Goal: Download file/media

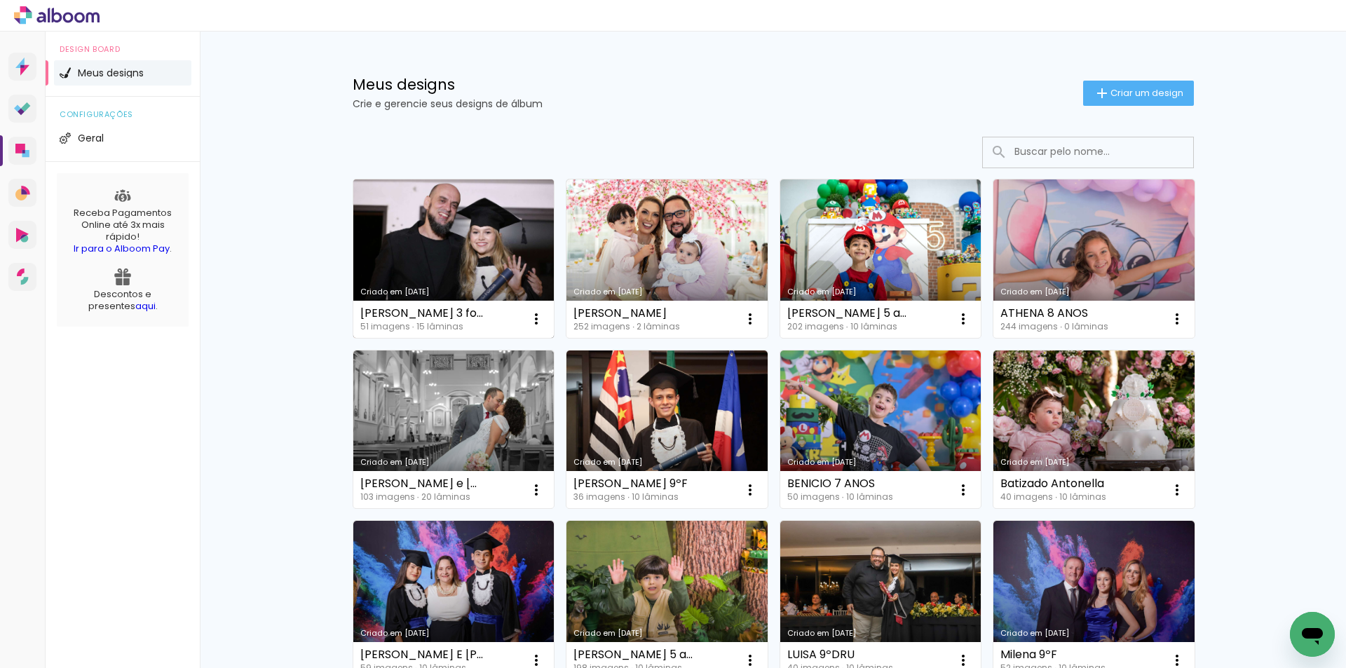
click at [497, 269] on link "Criado em [DATE]" at bounding box center [453, 259] width 201 height 158
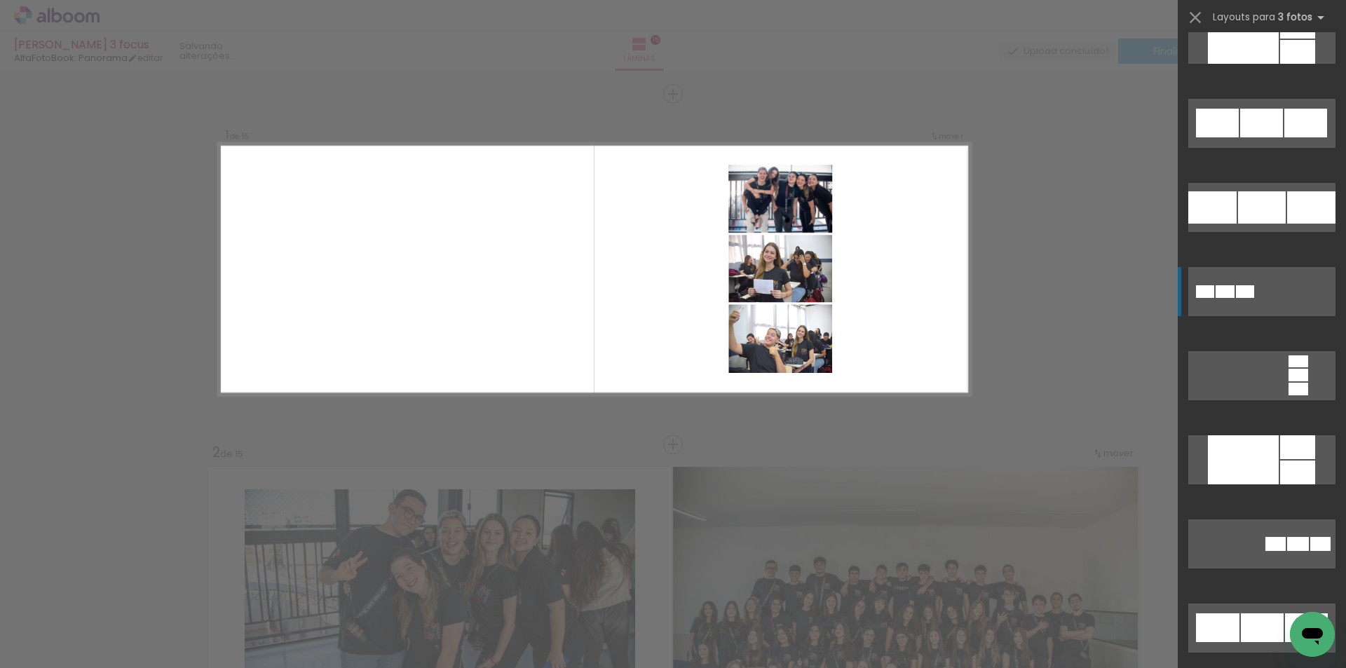
scroll to position [1963, 0]
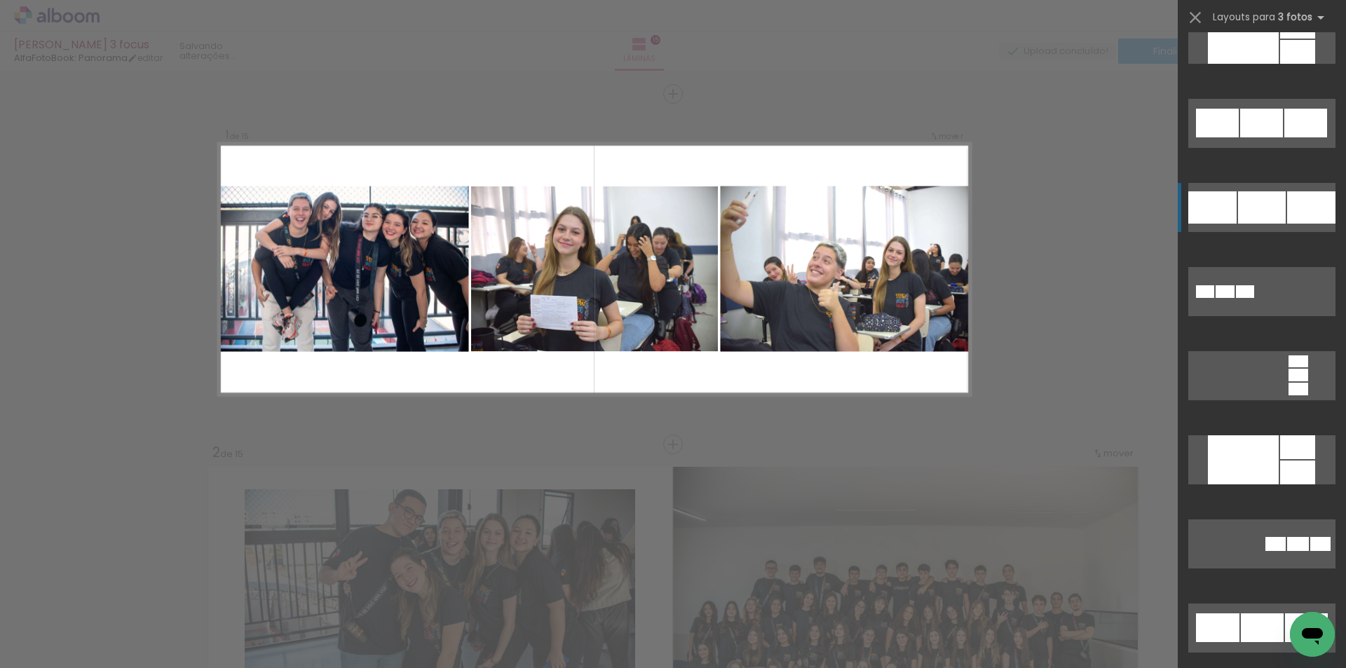
click at [1240, 196] on div at bounding box center [1262, 207] width 48 height 32
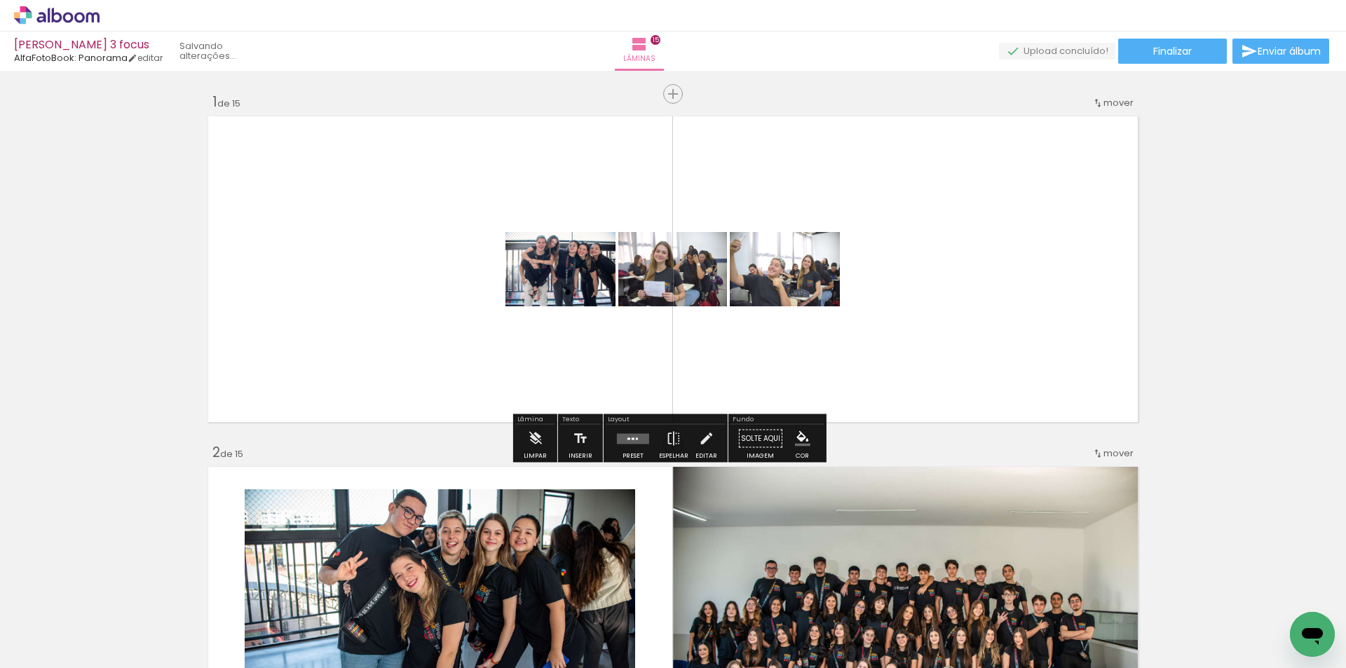
click at [632, 440] on quentale-layouter at bounding box center [633, 438] width 32 height 11
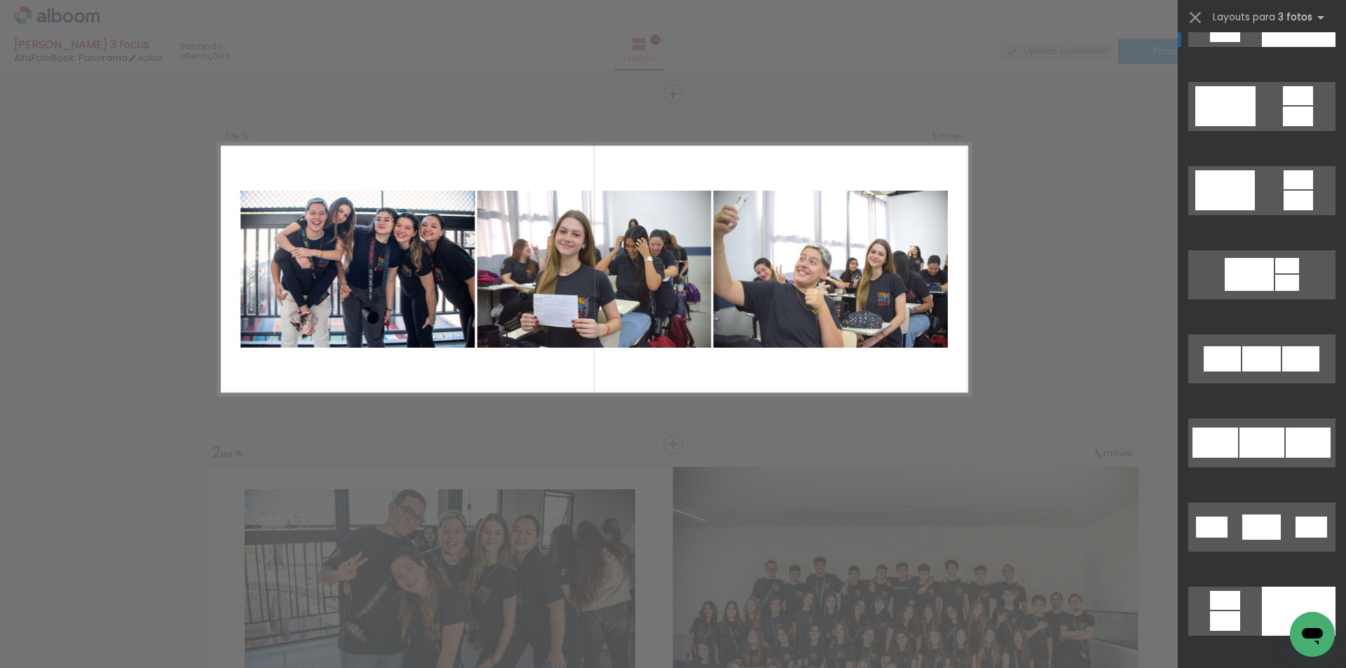
scroll to position [491, 0]
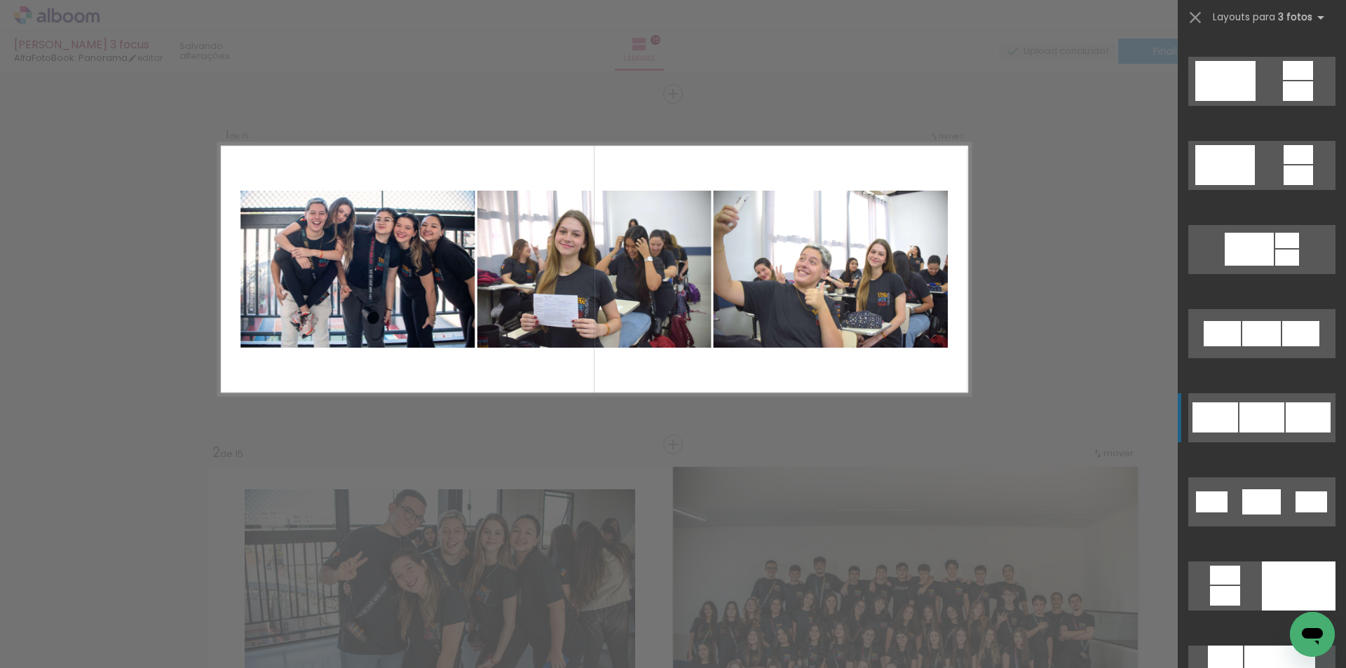
click at [1265, 416] on div at bounding box center [1262, 418] width 45 height 30
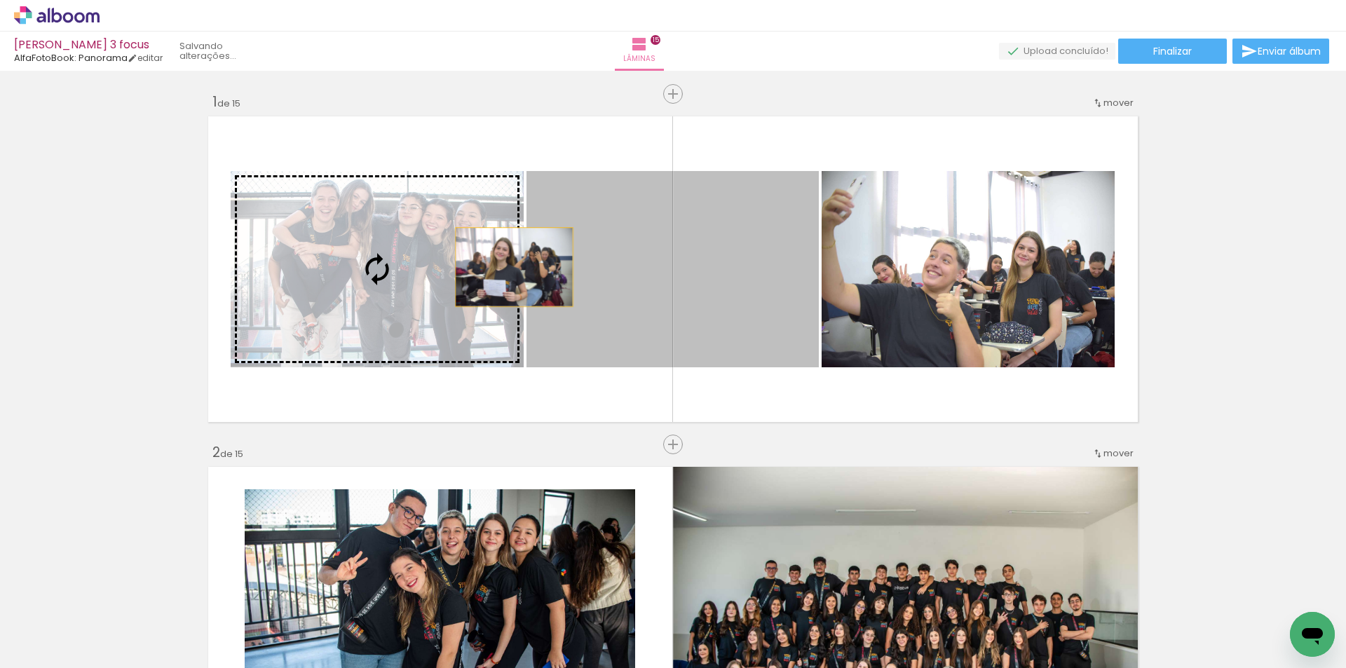
drag, startPoint x: 601, startPoint y: 265, endPoint x: 502, endPoint y: 267, distance: 98.9
click at [0, 0] on slot at bounding box center [0, 0] width 0 height 0
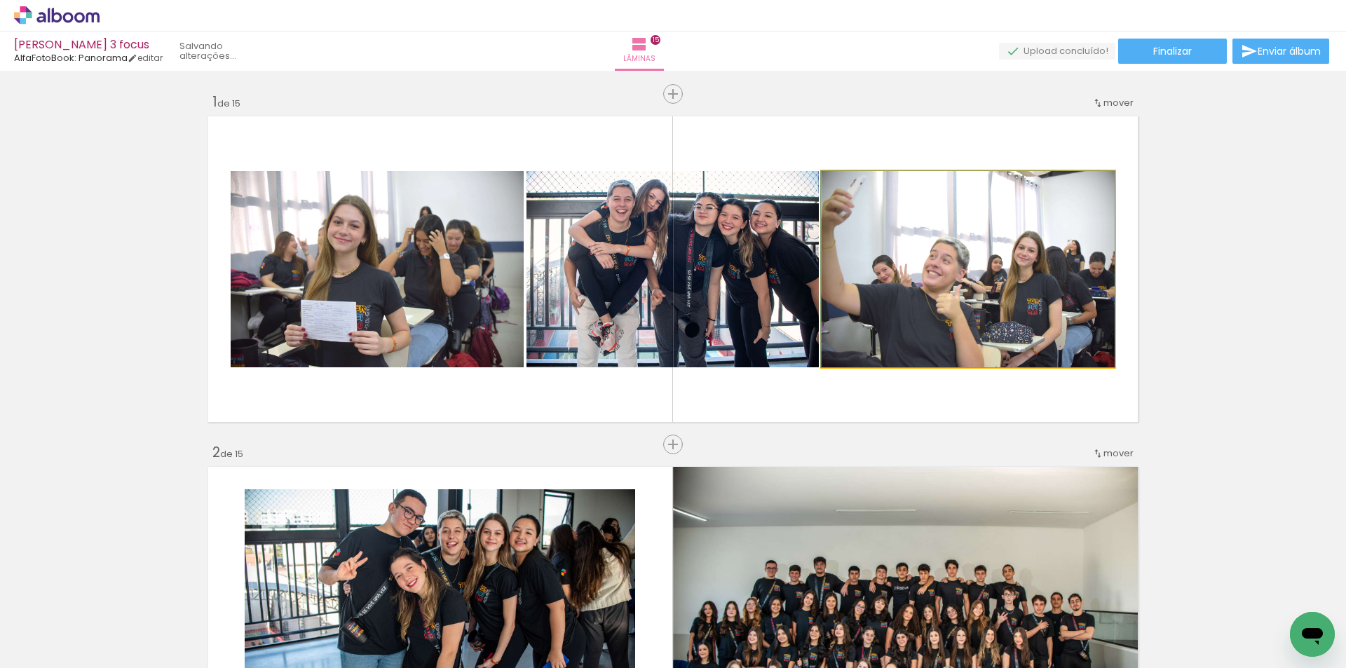
drag, startPoint x: 917, startPoint y: 280, endPoint x: 715, endPoint y: 251, distance: 204.0
click at [0, 0] on slot at bounding box center [0, 0] width 0 height 0
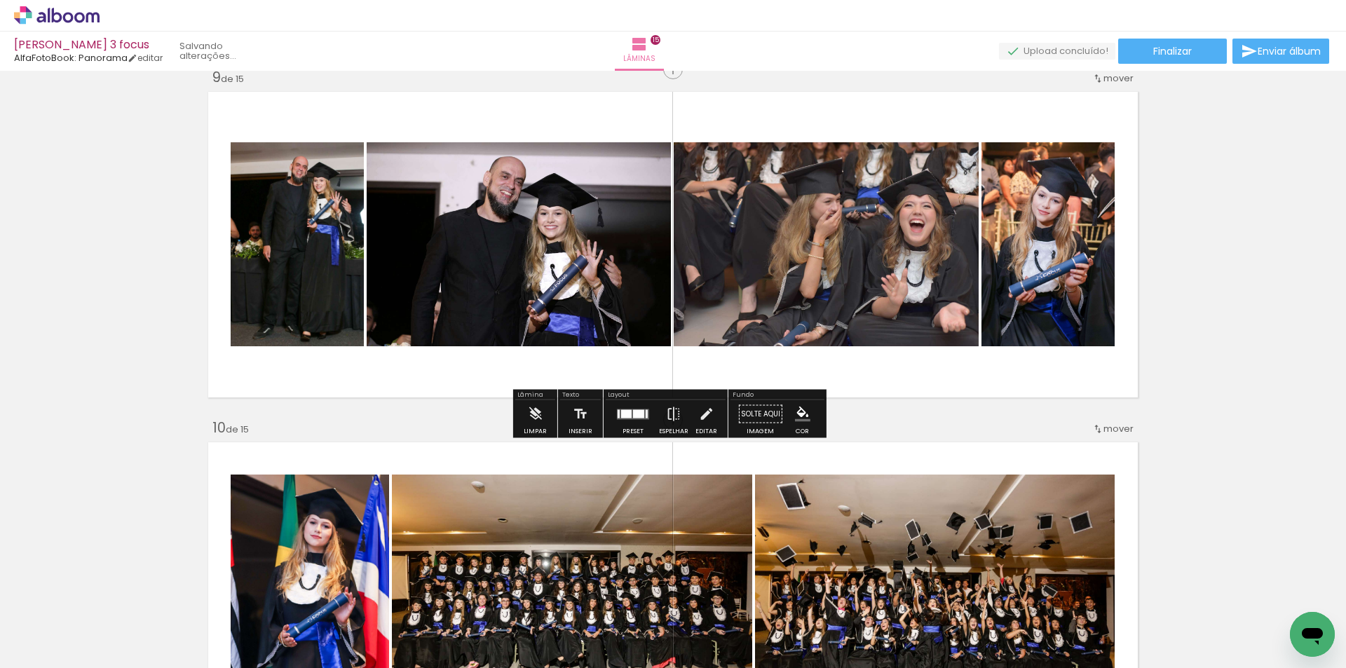
scroll to position [2805, 0]
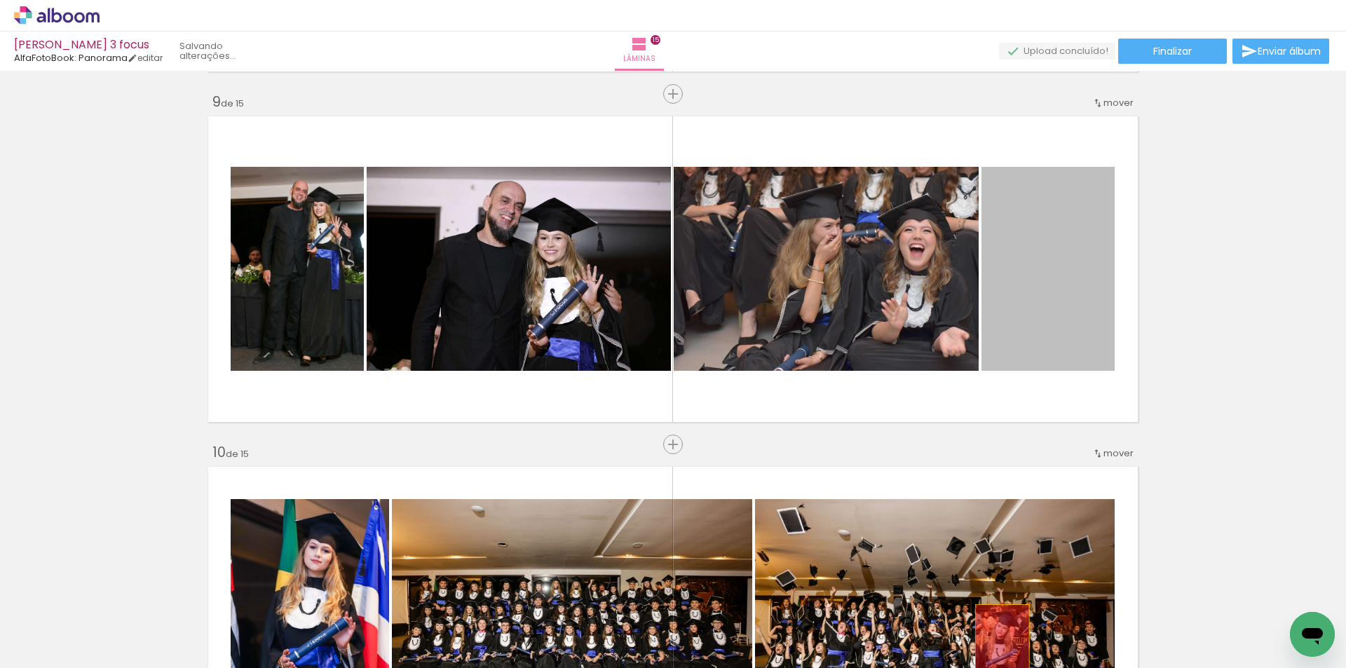
drag, startPoint x: 1053, startPoint y: 292, endPoint x: 997, endPoint y: 646, distance: 357.7
click at [997, 646] on quentale-workspace at bounding box center [673, 334] width 1346 height 668
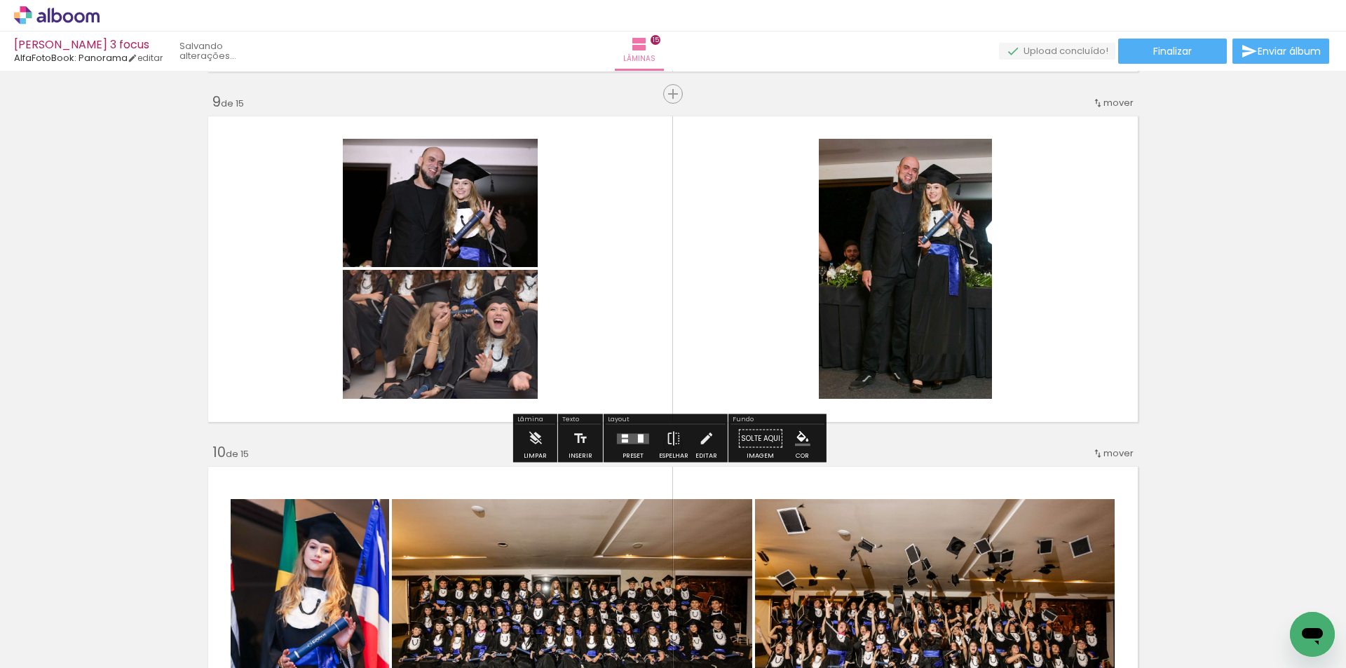
click at [623, 438] on quentale-layouter at bounding box center [633, 438] width 32 height 11
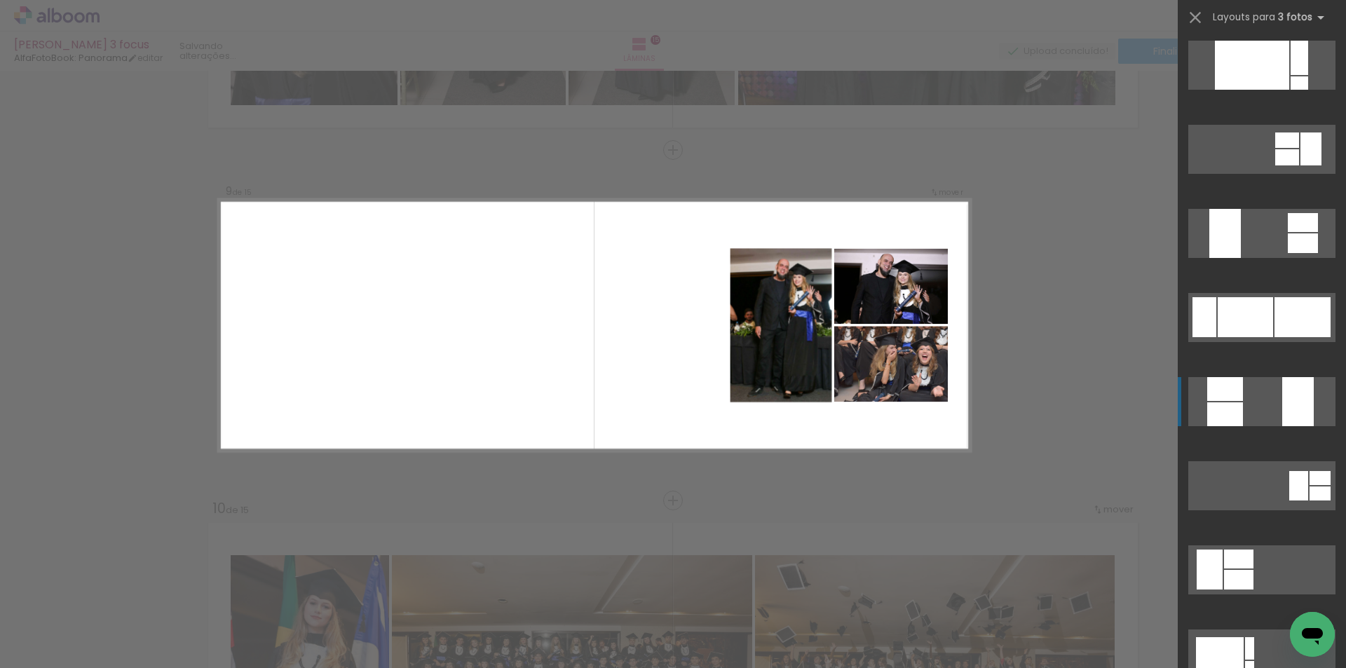
scroll to position [351, 0]
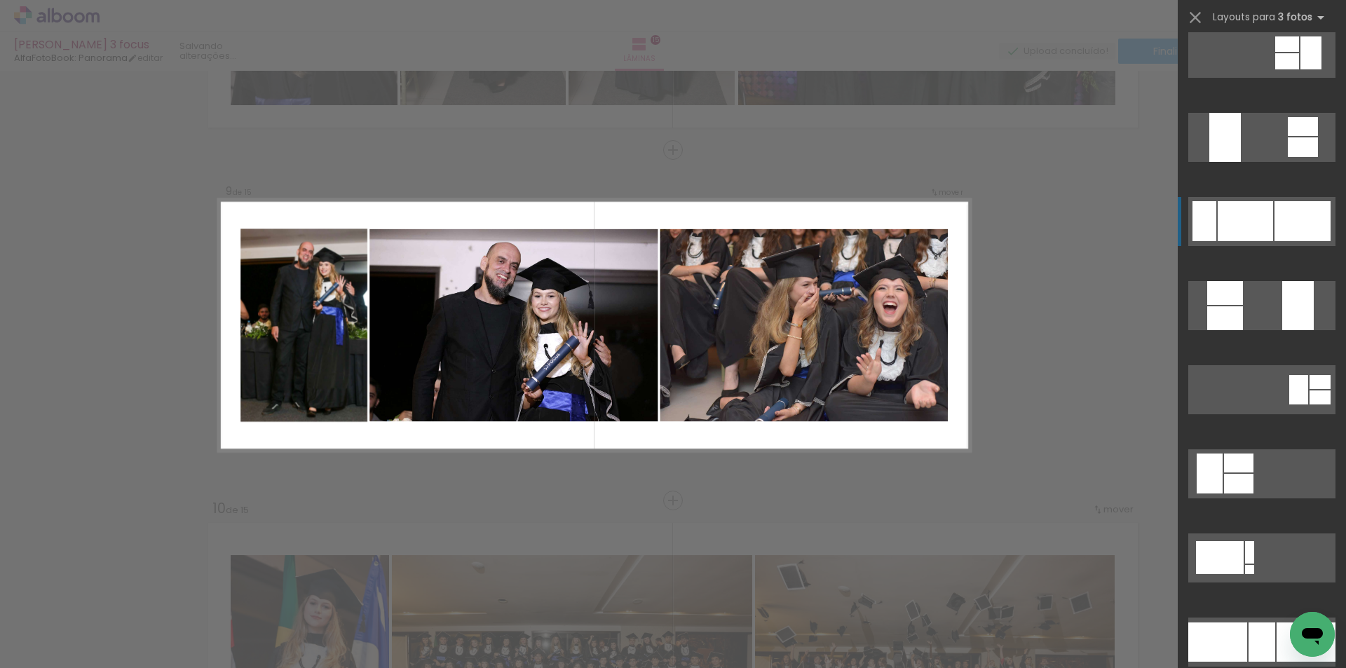
click at [1248, 226] on div at bounding box center [1245, 221] width 55 height 40
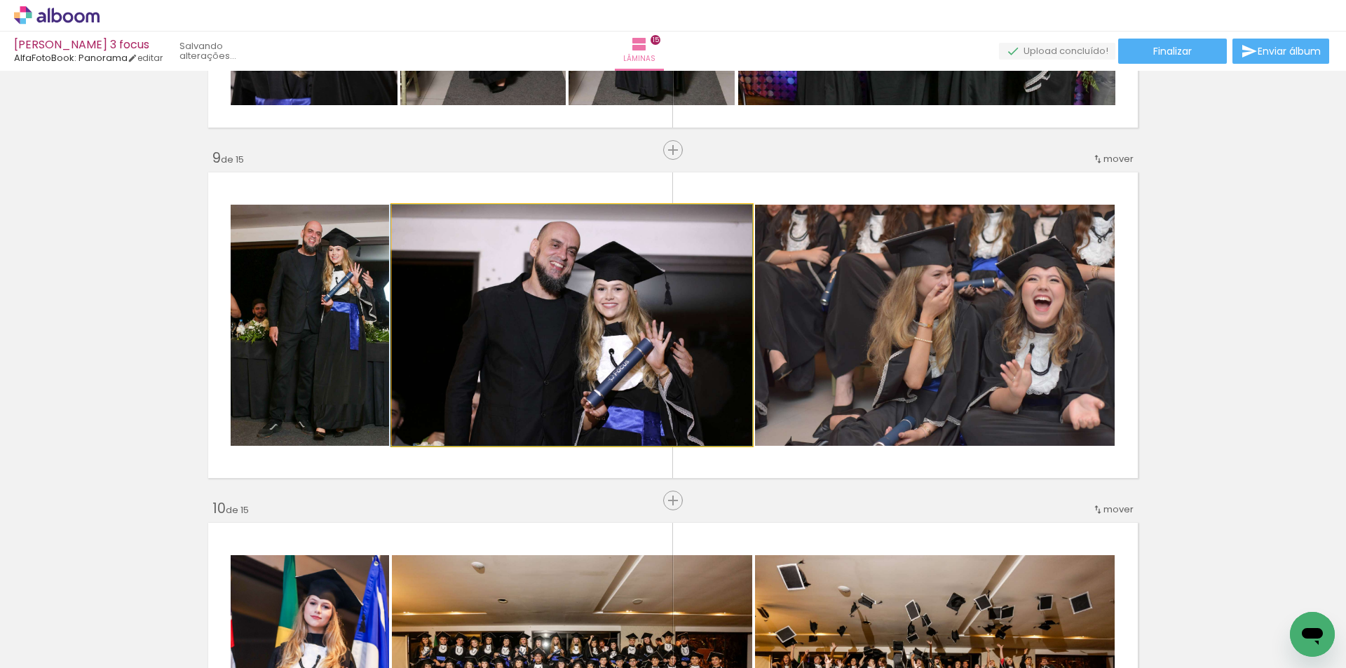
drag, startPoint x: 520, startPoint y: 336, endPoint x: 489, endPoint y: 327, distance: 32.0
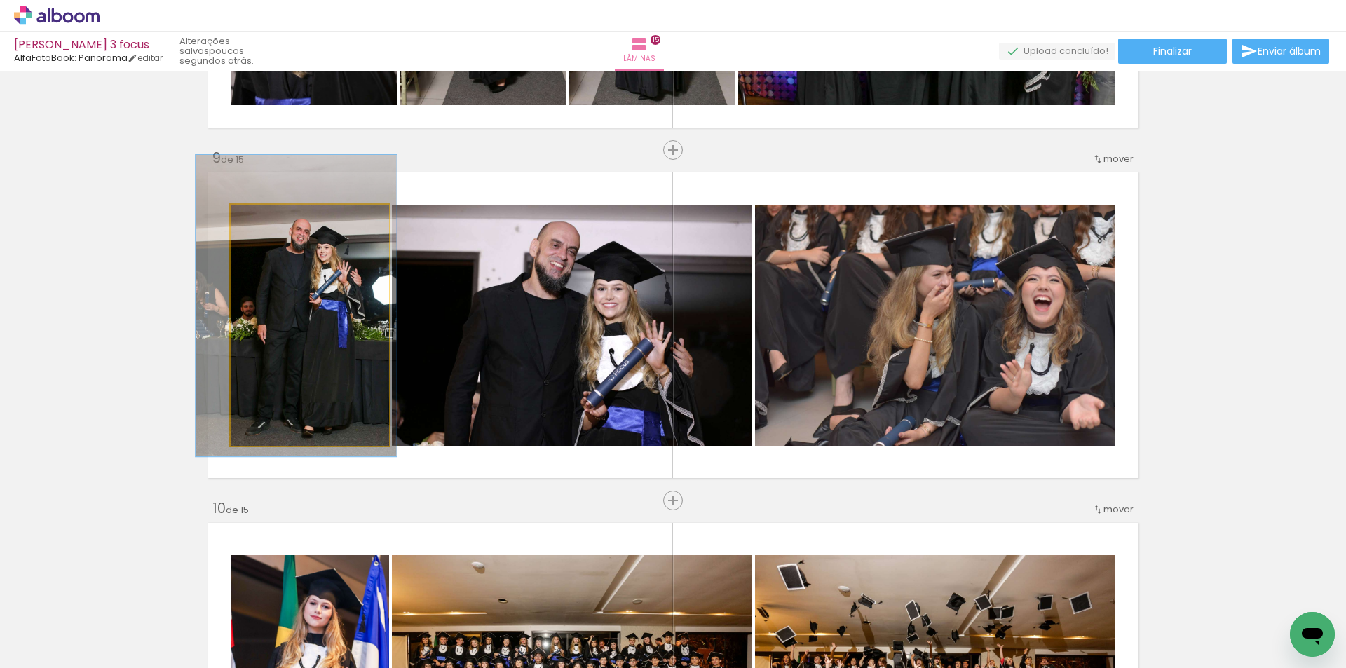
drag, startPoint x: 314, startPoint y: 312, endPoint x: 306, endPoint y: 309, distance: 8.9
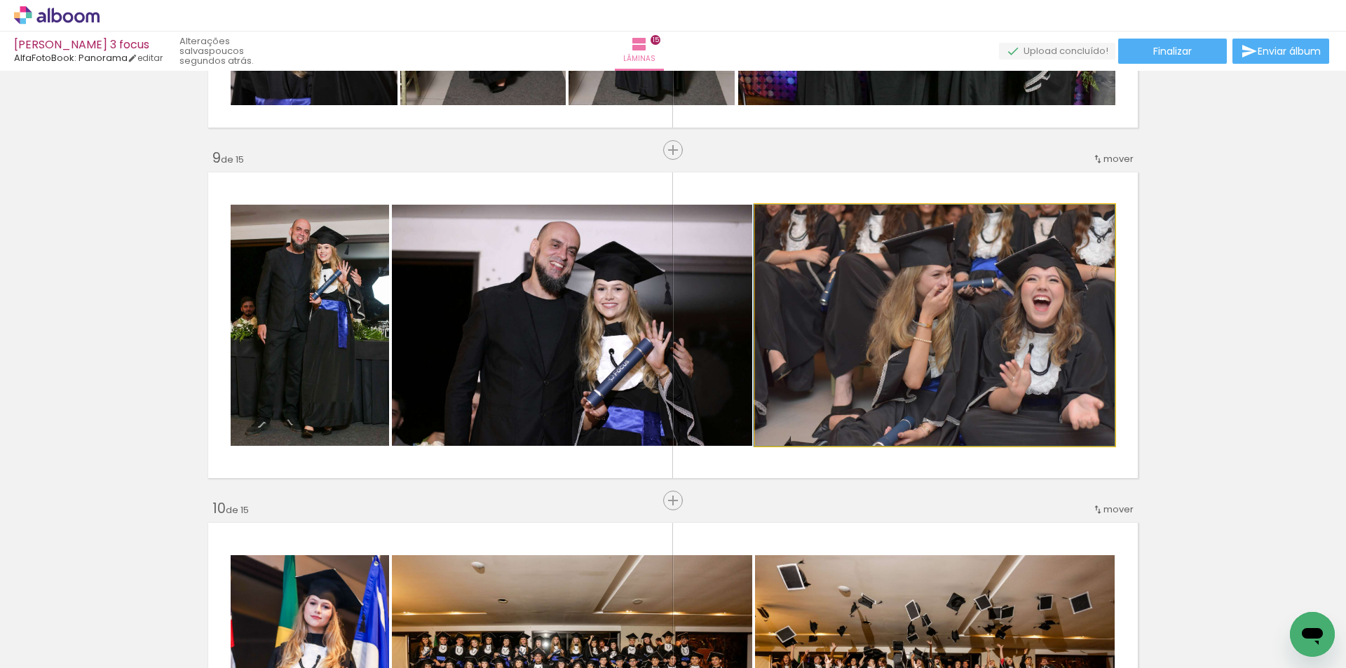
drag, startPoint x: 954, startPoint y: 332, endPoint x: 906, endPoint y: 327, distance: 48.6
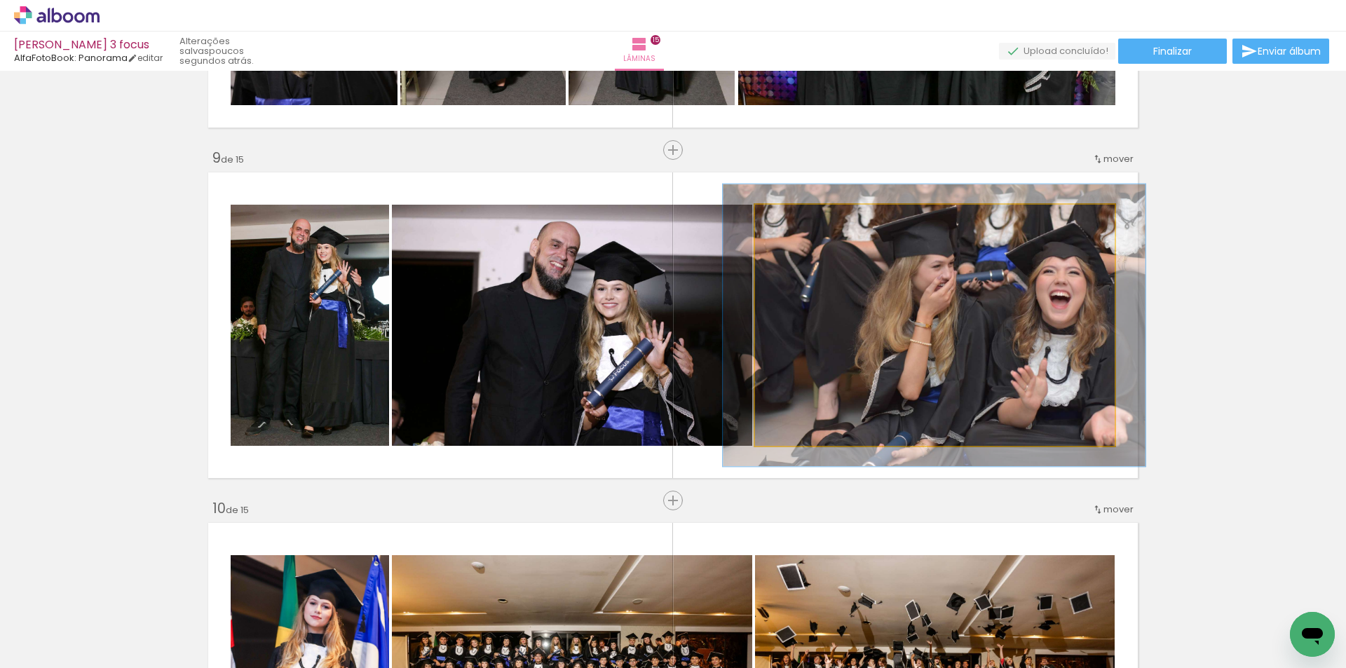
drag, startPoint x: 776, startPoint y: 219, endPoint x: 785, endPoint y: 219, distance: 8.4
type paper-slider "117"
click at [785, 219] on div at bounding box center [796, 219] width 22 height 22
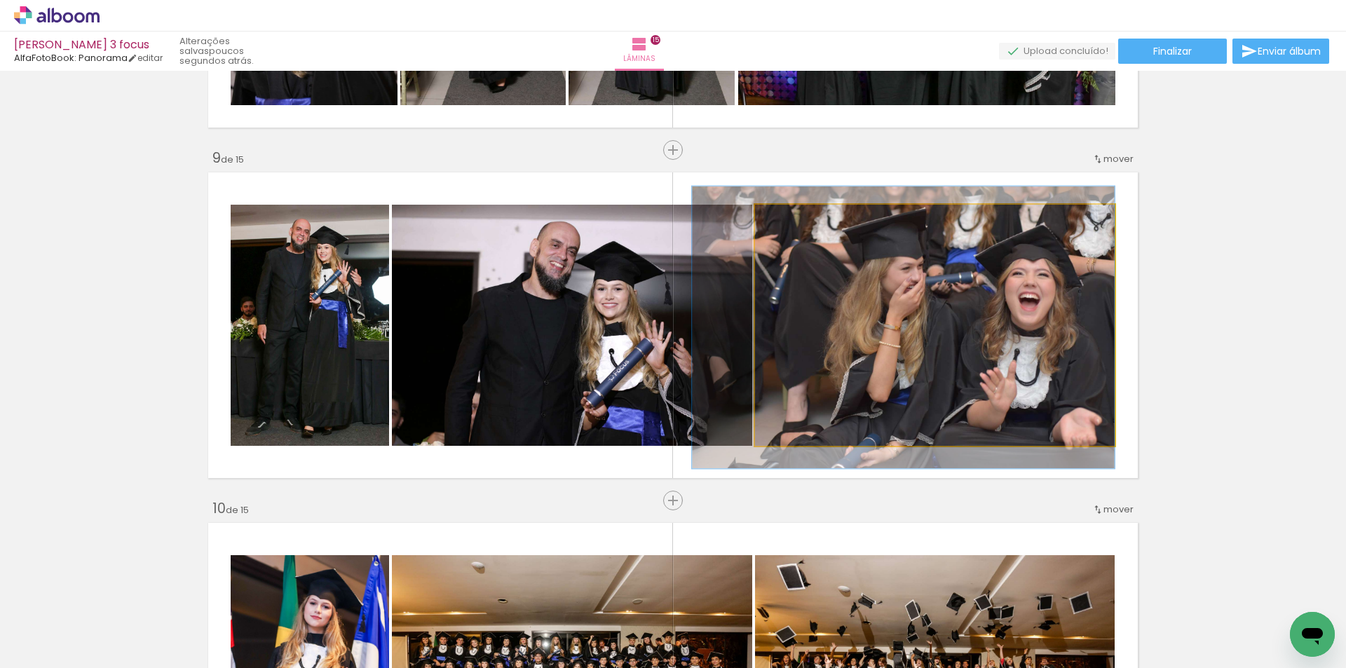
drag, startPoint x: 966, startPoint y: 330, endPoint x: 901, endPoint y: 332, distance: 64.5
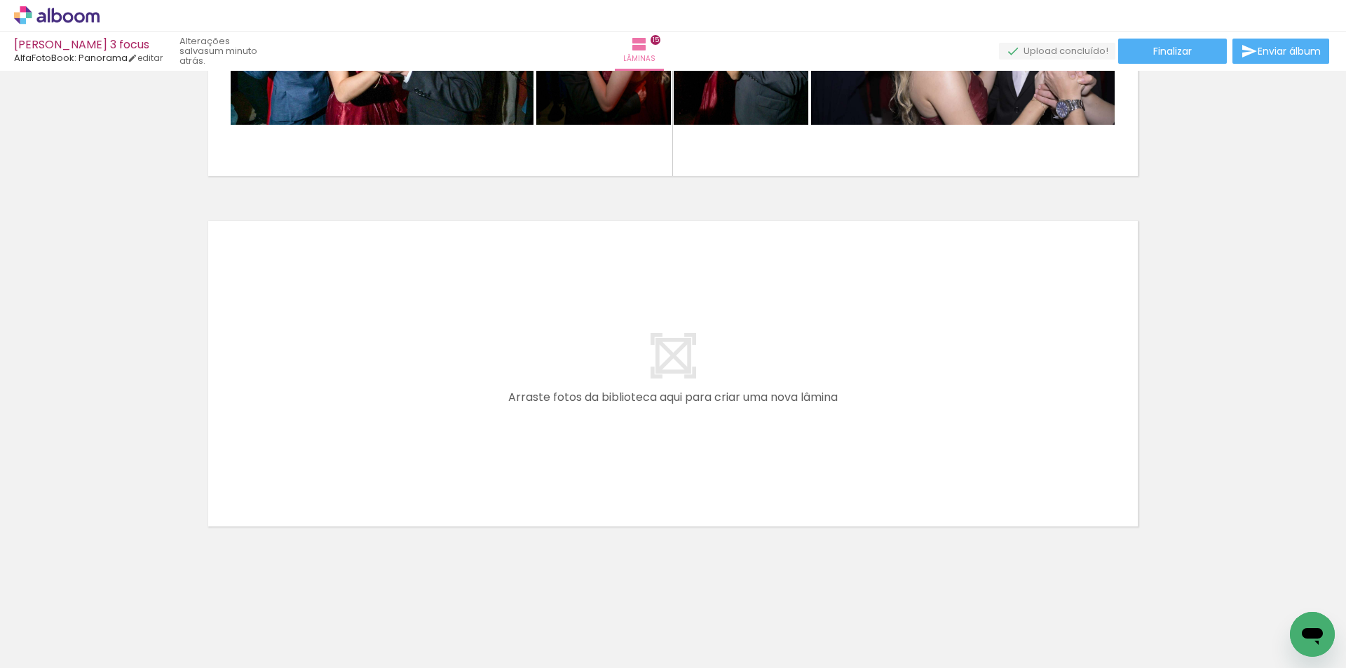
scroll to position [4734, 0]
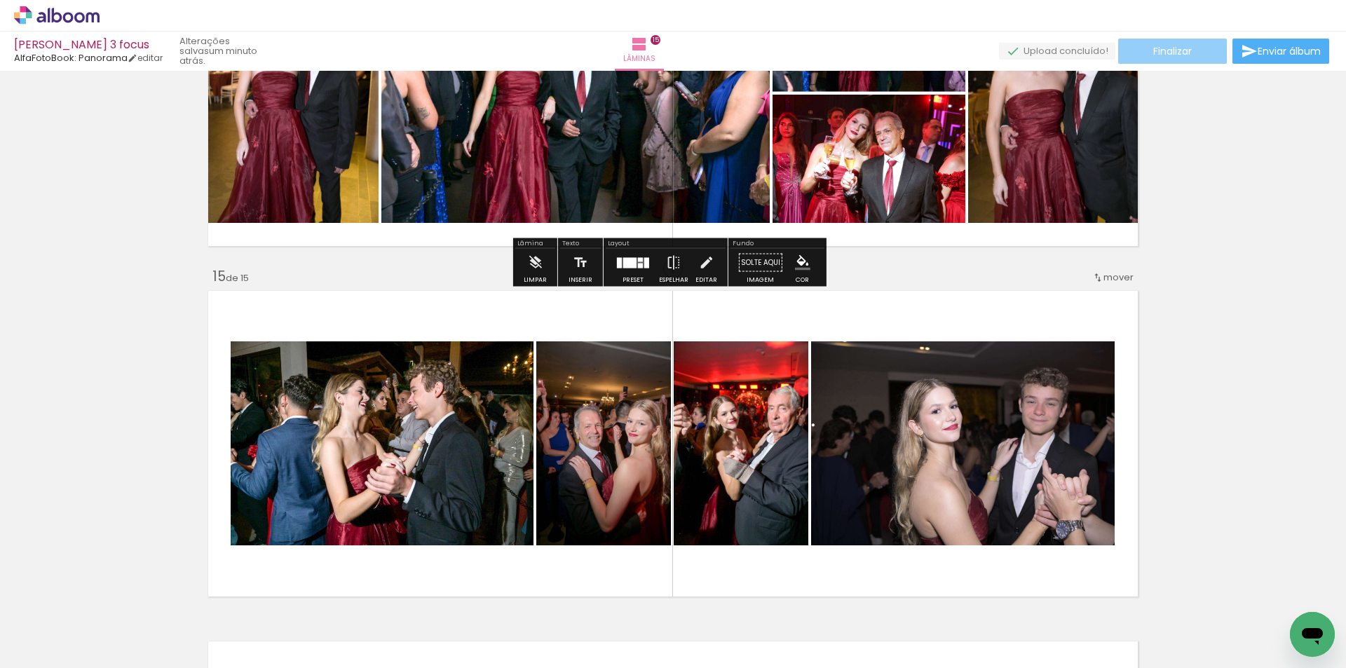
click at [1191, 50] on paper-button "Finalizar" at bounding box center [1172, 51] width 109 height 25
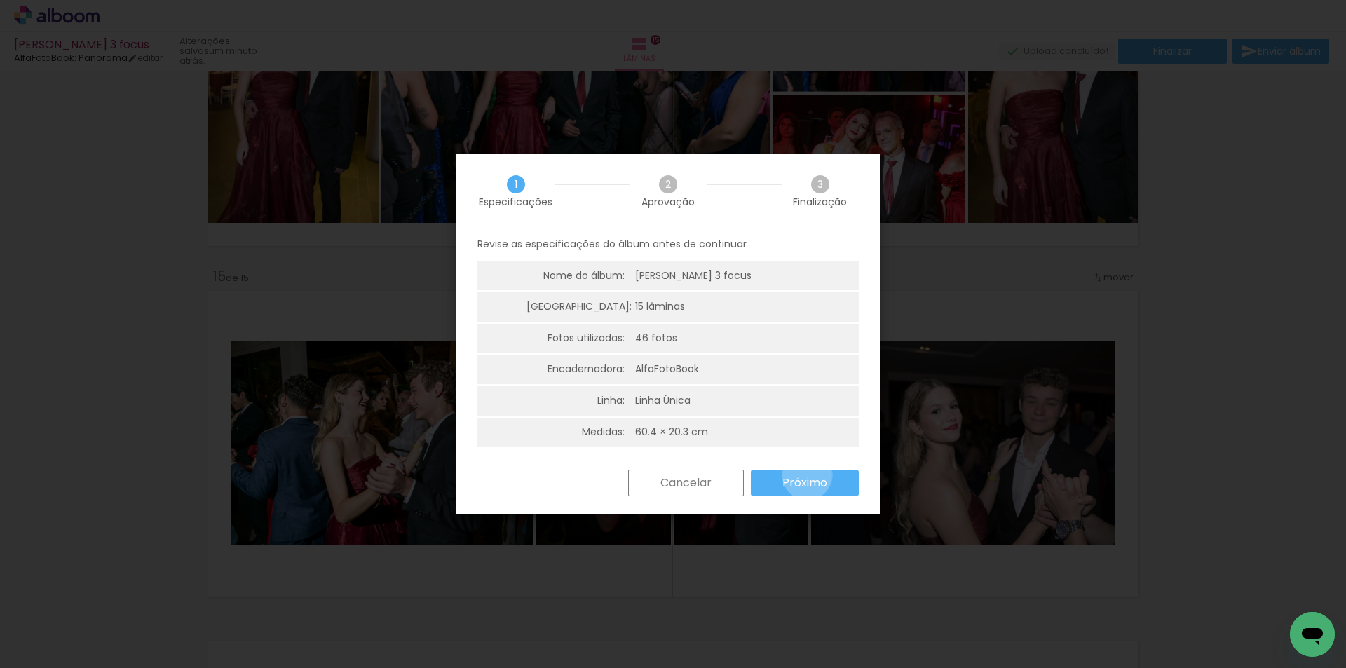
click at [0, 0] on slot "Próximo" at bounding box center [0, 0] width 0 height 0
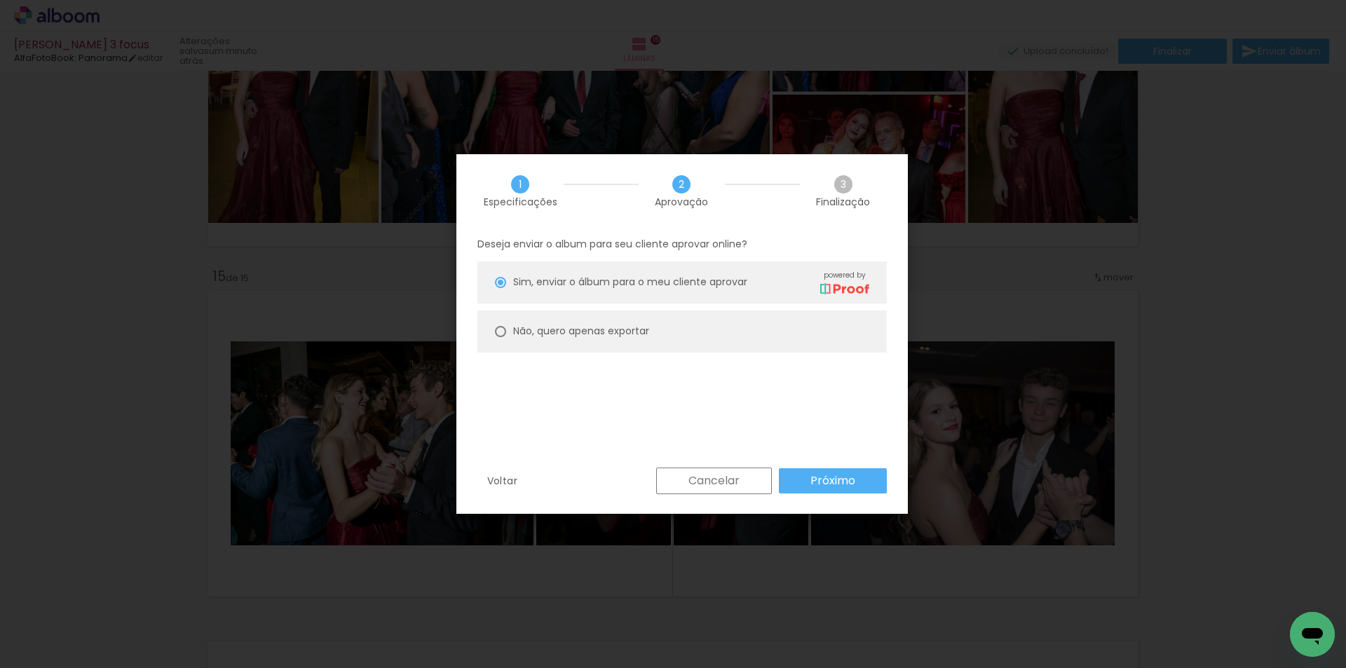
click at [537, 340] on paper-radio-button "Não, quero apenas exportar" at bounding box center [683, 332] width 410 height 42
type paper-radio-button "on"
click at [804, 478] on paper-button "Próximo" at bounding box center [833, 480] width 108 height 25
type input "Alta, 300 DPI"
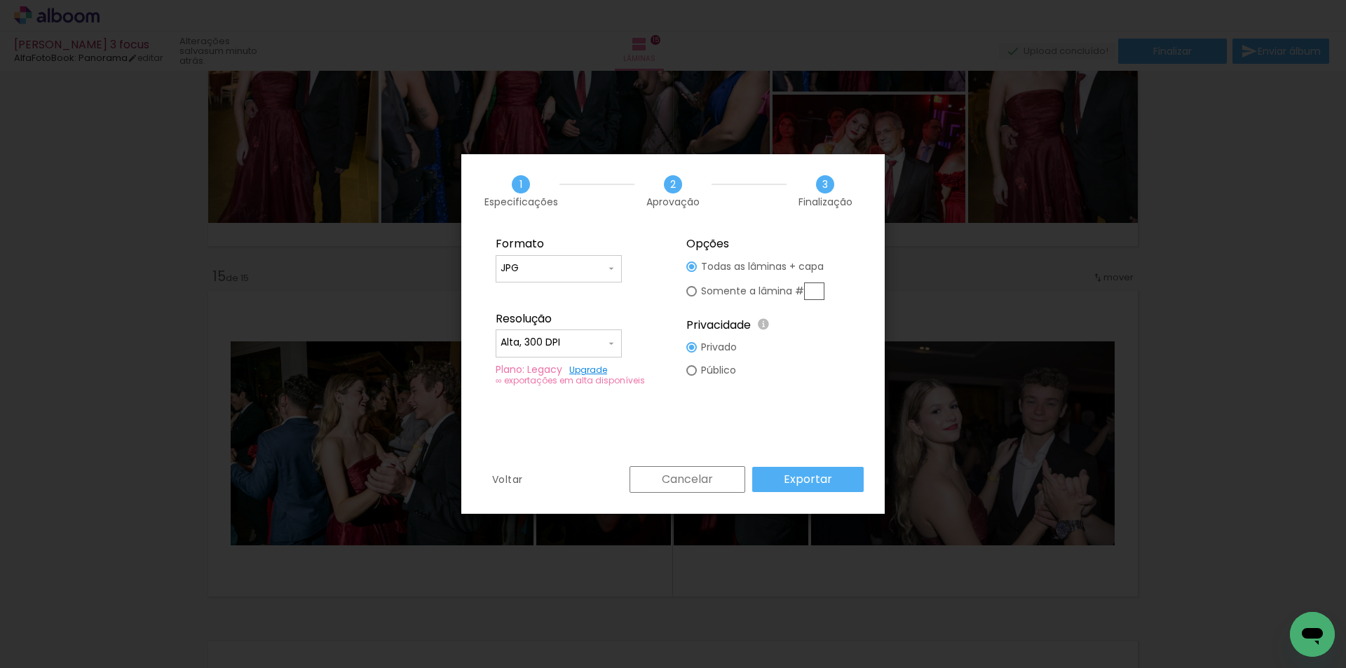
click at [0, 0] on slot "Exportar" at bounding box center [0, 0] width 0 height 0
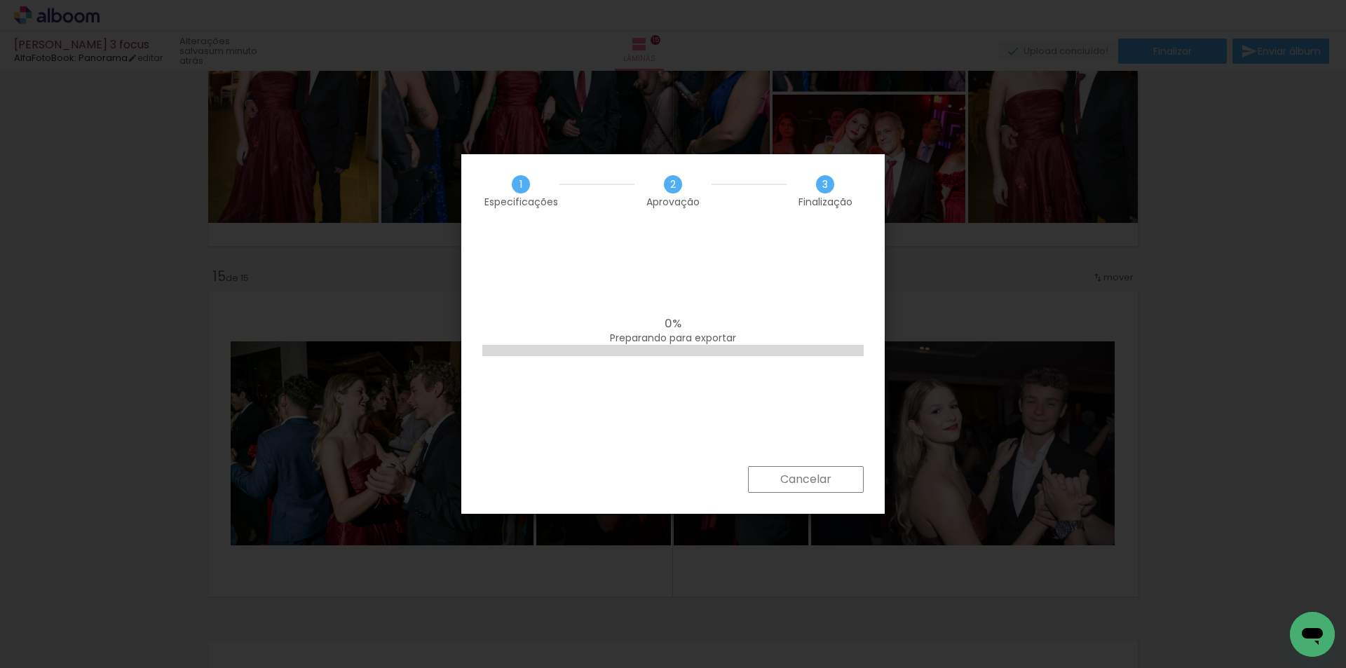
scroll to position [351, 0]
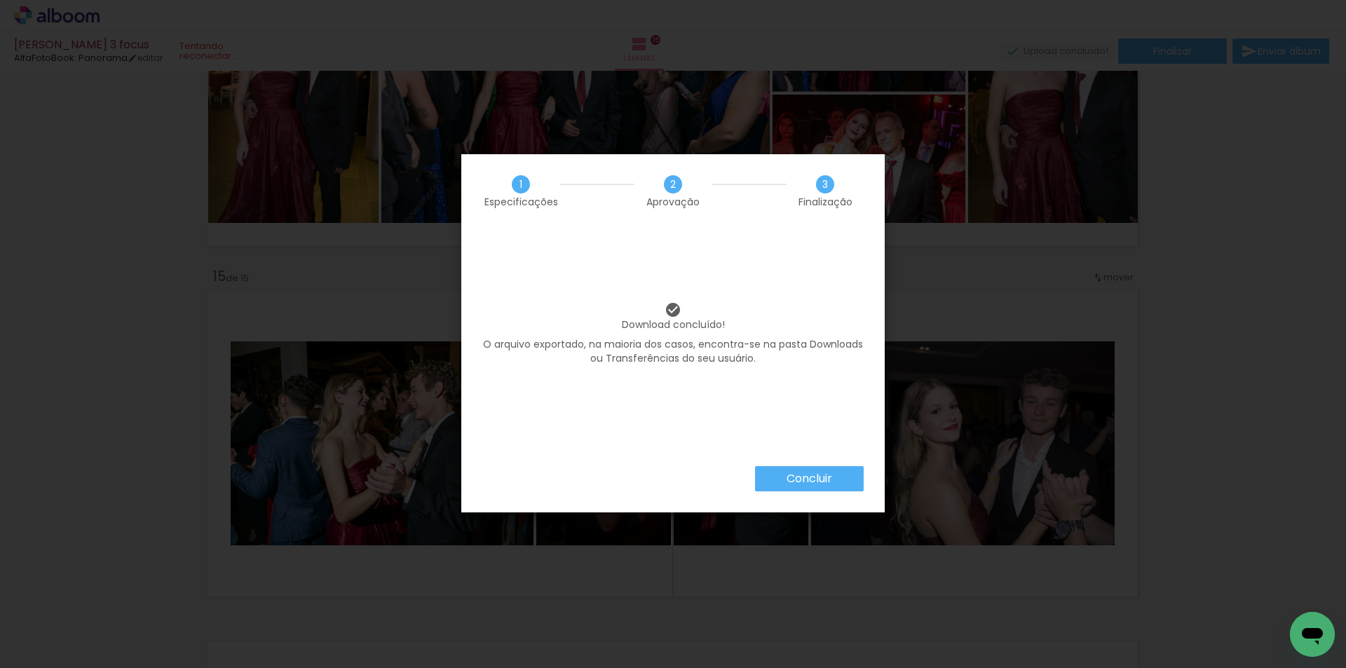
scroll to position [351, 0]
click at [0, 0] on slot "Concluir" at bounding box center [0, 0] width 0 height 0
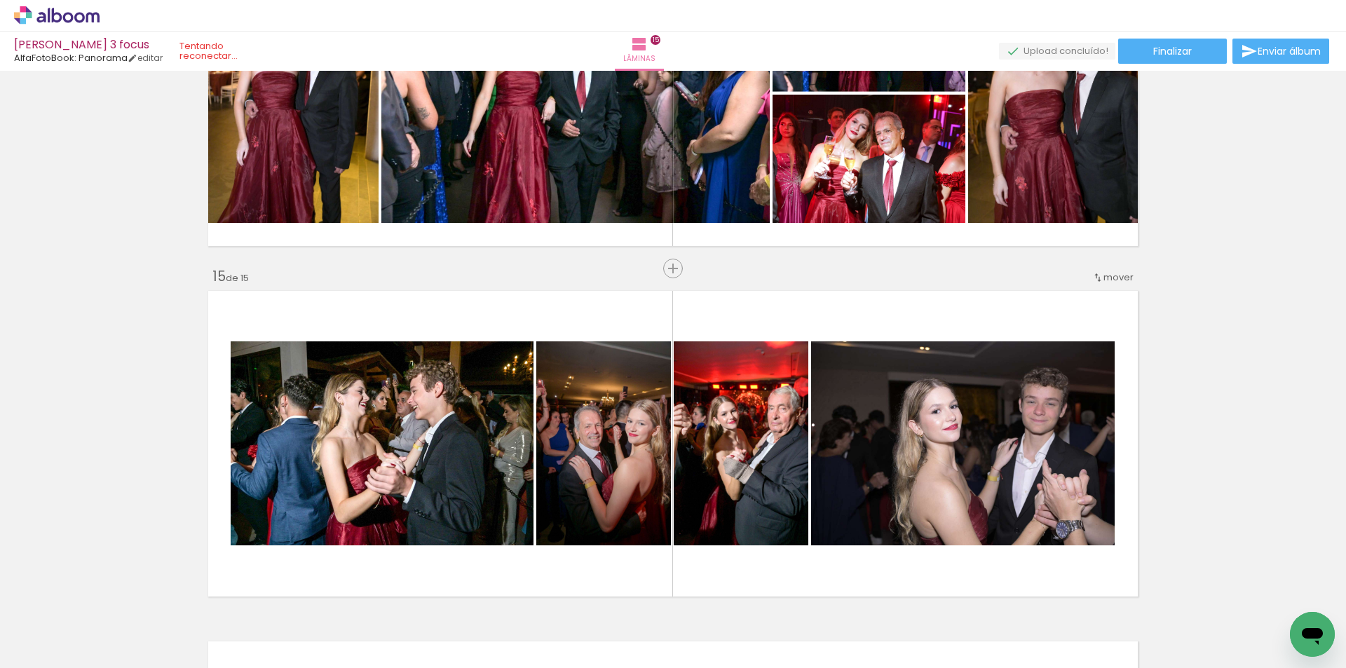
scroll to position [351, 0]
